Goal: Obtain resource: Download file/media

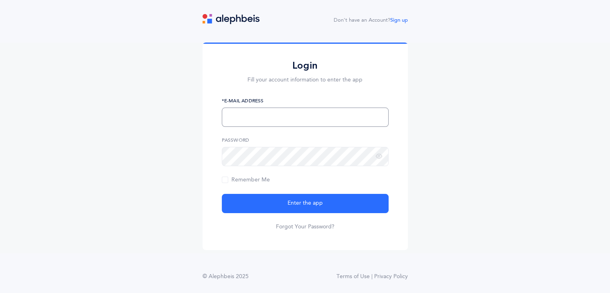
click at [293, 116] on input "text" at bounding box center [305, 117] width 167 height 19
type input "[EMAIL_ADDRESS][DOMAIN_NAME]"
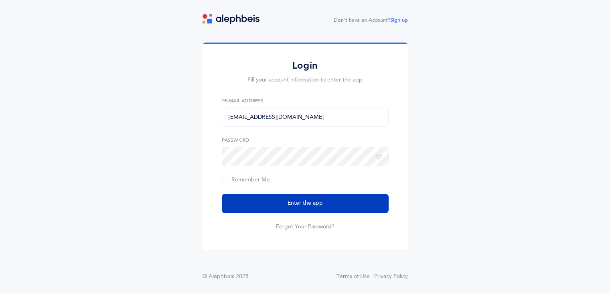
click at [253, 204] on button "Enter the app" at bounding box center [305, 203] width 167 height 19
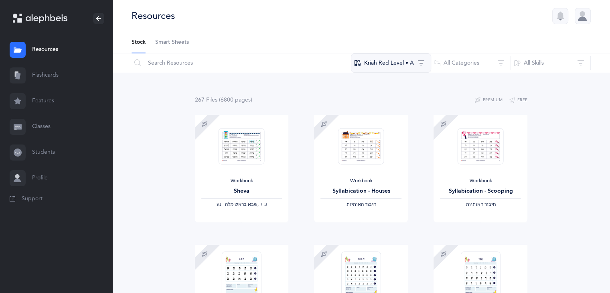
click at [395, 66] on button "Kriah Red Level • A" at bounding box center [391, 62] width 80 height 19
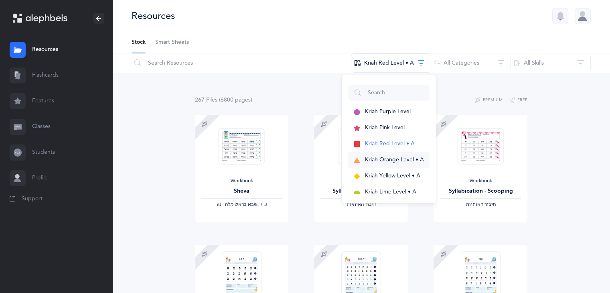
click at [372, 159] on span "Kriah Orange Level • A" at bounding box center [394, 159] width 59 height 6
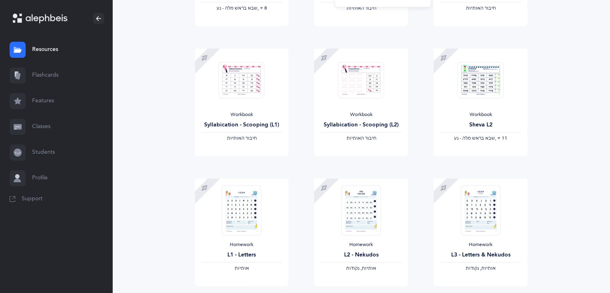
scroll to position [202, 0]
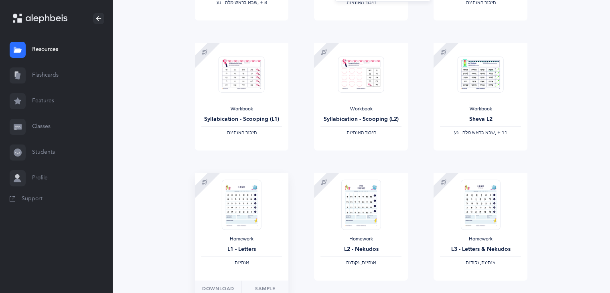
click at [221, 216] on div at bounding box center [242, 204] width 46 height 50
click at [223, 284] on button "Download" at bounding box center [218, 288] width 47 height 16
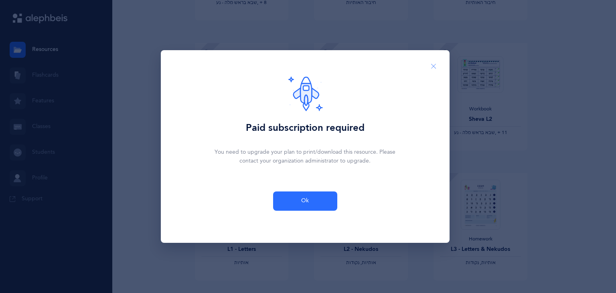
click at [435, 71] on button "Close" at bounding box center [433, 67] width 19 height 20
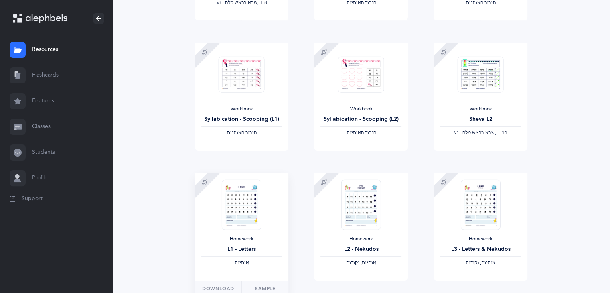
click at [252, 241] on div "Homework" at bounding box center [241, 239] width 81 height 6
click at [254, 285] on link "Sample" at bounding box center [265, 288] width 47 height 16
click at [55, 104] on link "Features" at bounding box center [56, 101] width 112 height 26
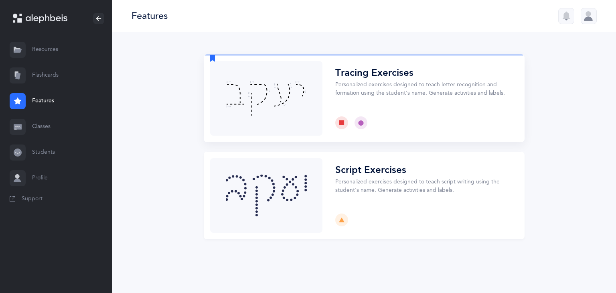
click at [296, 77] on button "Choose" at bounding box center [364, 98] width 321 height 87
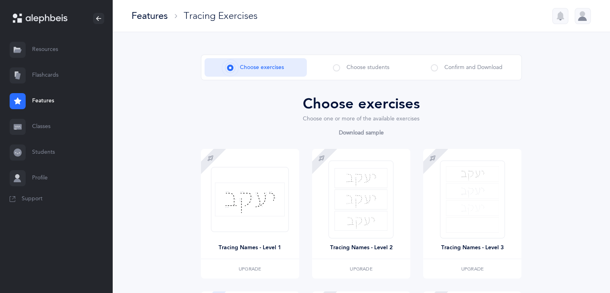
click at [48, 103] on link "Features" at bounding box center [56, 101] width 112 height 26
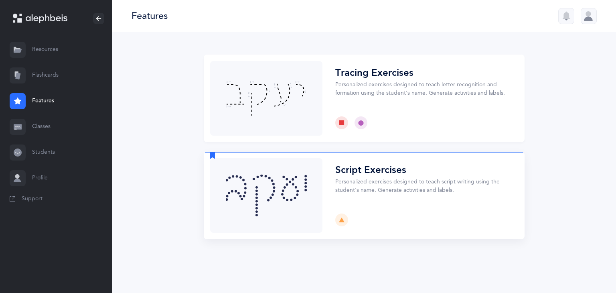
click at [279, 179] on button "Choose" at bounding box center [364, 195] width 321 height 87
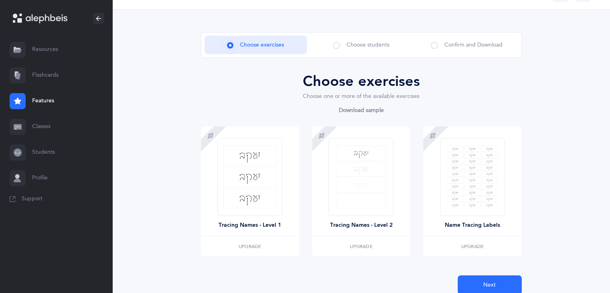
scroll to position [24, 0]
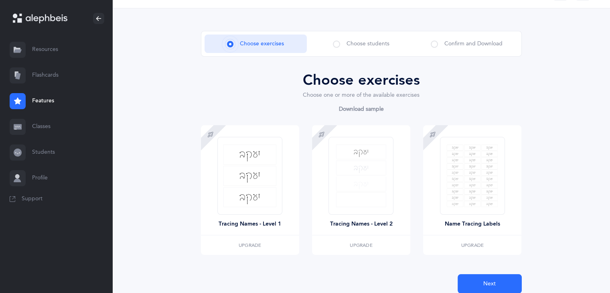
click at [58, 98] on link "Features" at bounding box center [56, 101] width 112 height 26
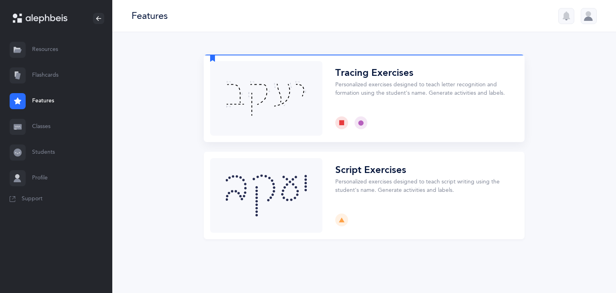
click at [336, 92] on button "Choose" at bounding box center [364, 98] width 321 height 87
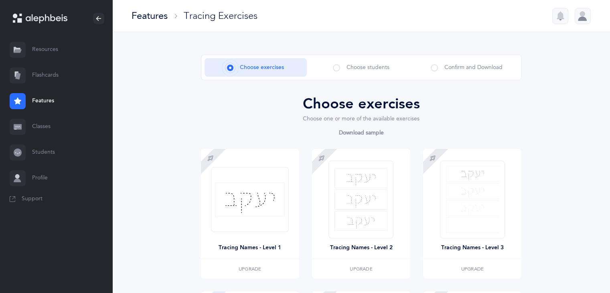
click at [374, 69] on span "Choose students" at bounding box center [368, 67] width 43 height 8
click at [332, 69] on div "Choose students" at bounding box center [361, 67] width 102 height 18
